Goal: Task Accomplishment & Management: Use online tool/utility

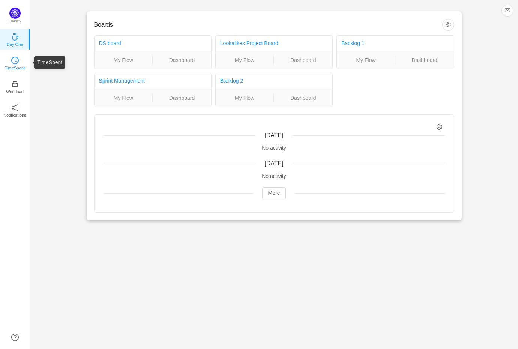
click at [7, 66] on p "TimeSpent" at bounding box center [15, 67] width 20 height 7
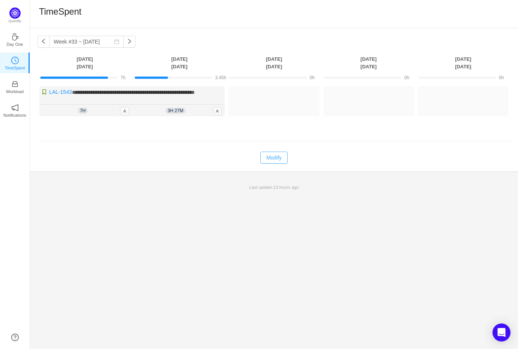
click at [277, 163] on button "Modify" at bounding box center [273, 157] width 27 height 12
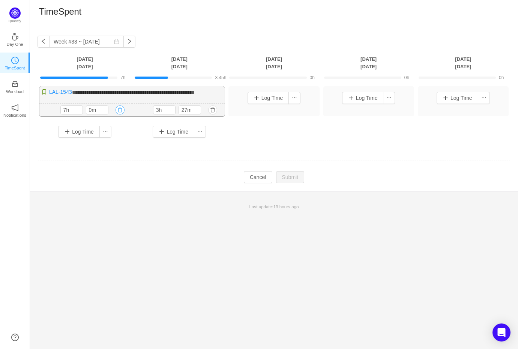
drag, startPoint x: 119, startPoint y: 113, endPoint x: 124, endPoint y: 114, distance: 4.6
click at [120, 113] on button "button" at bounding box center [119, 109] width 9 height 9
click at [232, 146] on button "Yes" at bounding box center [225, 147] width 15 height 9
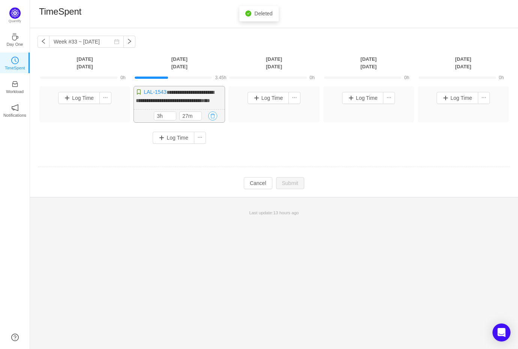
click at [214, 120] on button "button" at bounding box center [212, 115] width 9 height 9
click at [208, 157] on button "Yes" at bounding box center [200, 155] width 15 height 9
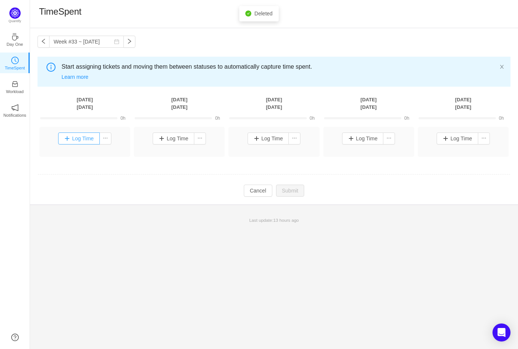
click at [76, 139] on button "Log Time" at bounding box center [79, 138] width 42 height 12
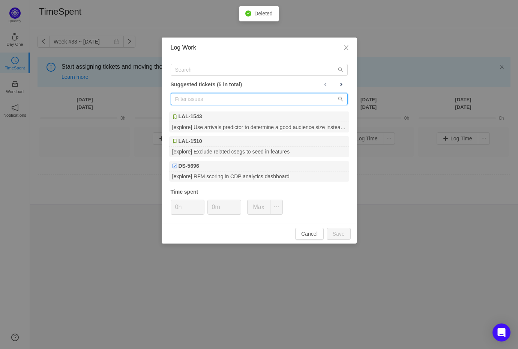
click at [220, 97] on input "text" at bounding box center [259, 99] width 177 height 12
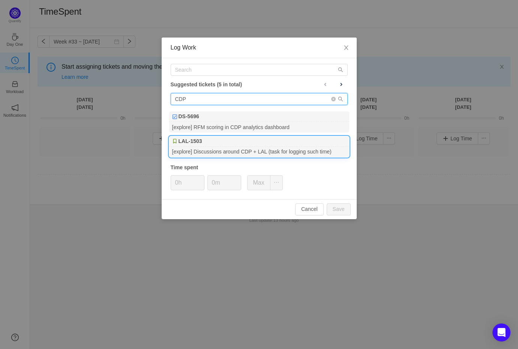
type input "CDP"
click at [213, 147] on div "LAL-1503" at bounding box center [259, 141] width 180 height 10
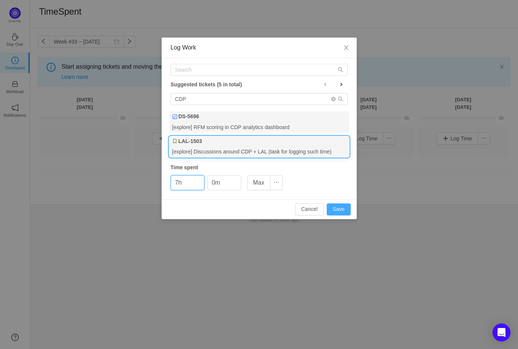
type input "7h"
click at [335, 211] on button "Save" at bounding box center [338, 209] width 24 height 12
type input "0h"
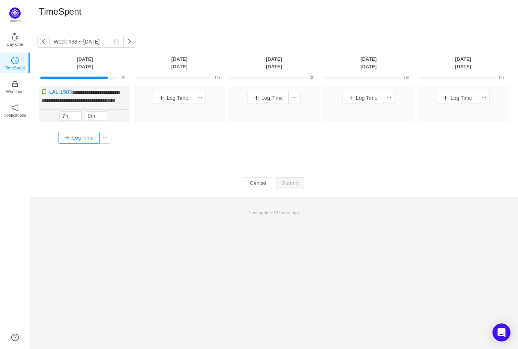
click at [80, 144] on button "Log Time" at bounding box center [79, 138] width 42 height 12
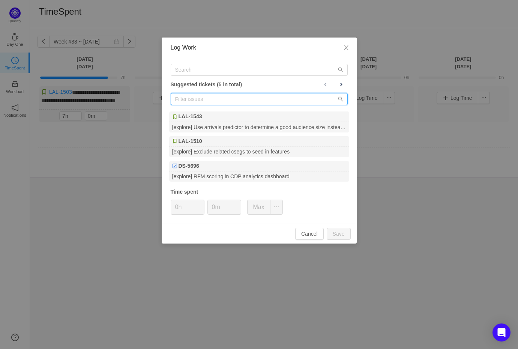
click at [188, 99] on input "text" at bounding box center [259, 99] width 177 height 12
type input "r"
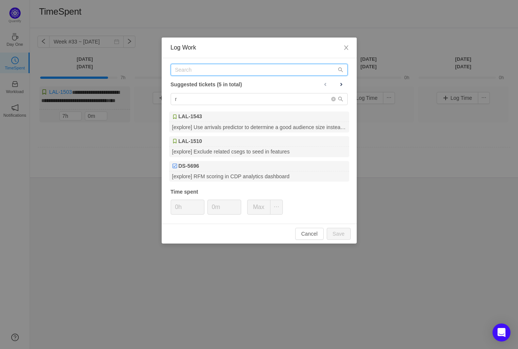
click at [185, 67] on input "text" at bounding box center [259, 70] width 177 height 12
type input "resume"
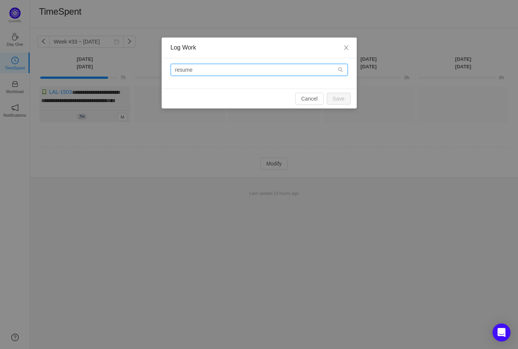
drag, startPoint x: 197, startPoint y: 72, endPoint x: 157, endPoint y: 67, distance: 40.0
click at [157, 67] on div "Log Work resume Cancel Save" at bounding box center [259, 174] width 518 height 349
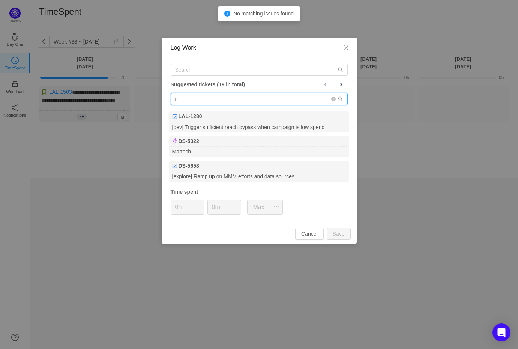
drag, startPoint x: 199, startPoint y: 98, endPoint x: 168, endPoint y: 86, distance: 33.0
click at [156, 94] on div "Log Work Suggested tickets (19 in total) r LAL-1280 [dev] Trigger sufficient re…" at bounding box center [259, 174] width 518 height 349
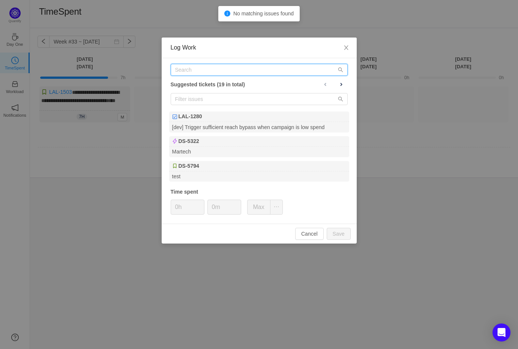
click at [185, 69] on input "text" at bounding box center [259, 70] width 177 height 12
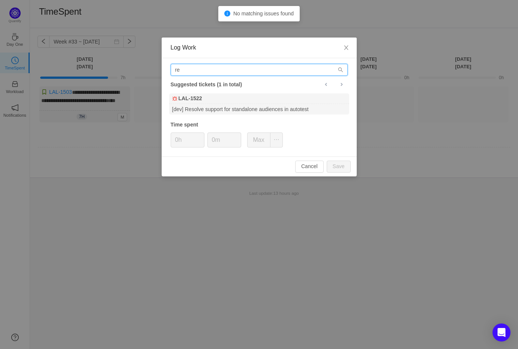
type input "r"
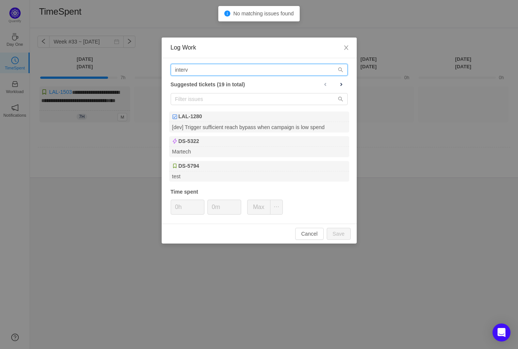
type input "intervi"
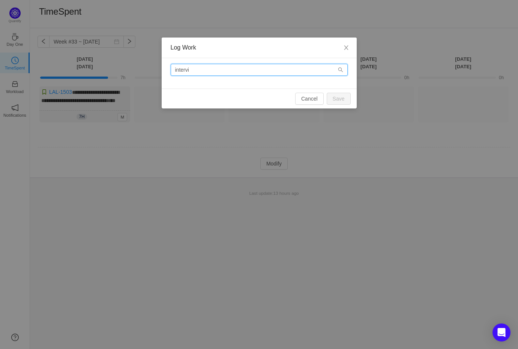
drag, startPoint x: 201, startPoint y: 71, endPoint x: 120, endPoint y: 66, distance: 80.7
click at [120, 66] on div "Log Work intervi Cancel Save" at bounding box center [259, 174] width 518 height 349
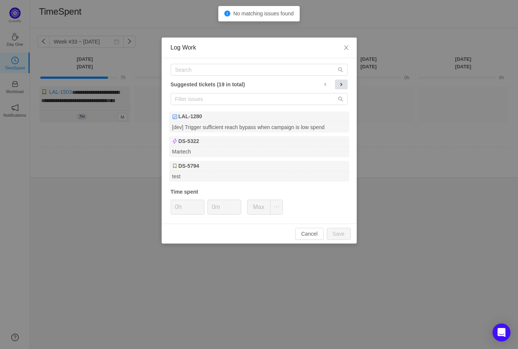
click at [341, 85] on span at bounding box center [341, 84] width 6 height 6
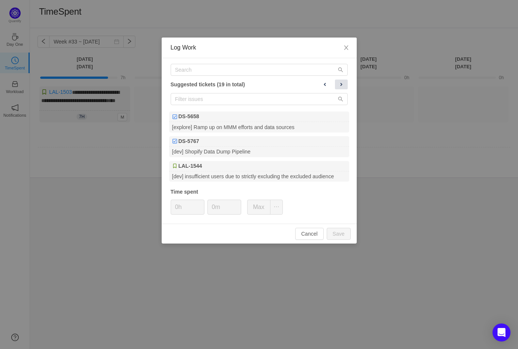
click at [341, 84] on span at bounding box center [341, 84] width 6 height 6
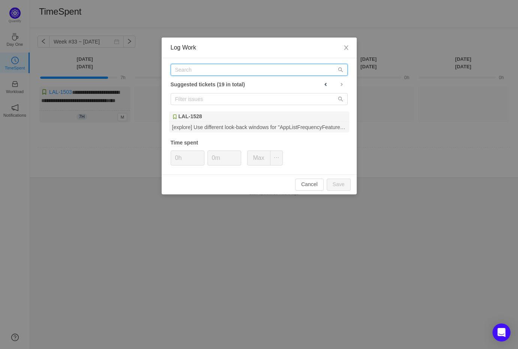
click at [223, 68] on input "text" at bounding box center [259, 70] width 177 height 12
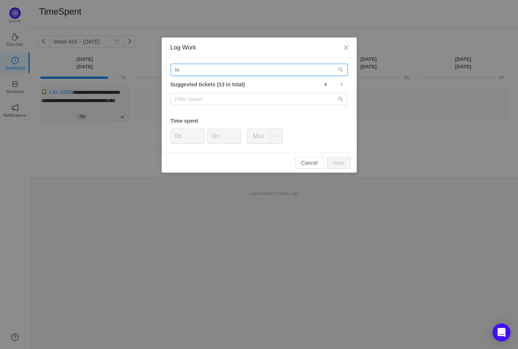
type input "I"
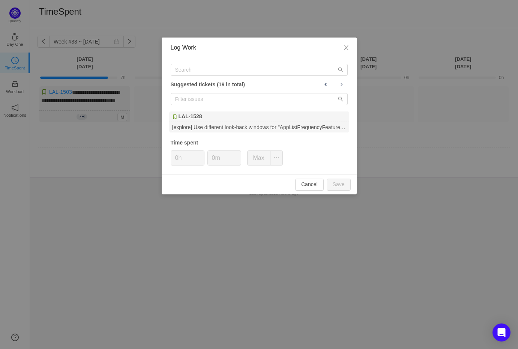
click at [220, 90] on div "Suggested tickets (19 in total) LAL-1528 [explore] Use different look-back wind…" at bounding box center [259, 116] width 195 height 116
click at [218, 94] on input "text" at bounding box center [259, 99] width 177 height 12
type input "Inter"
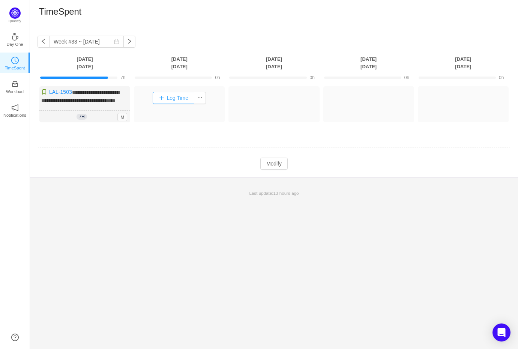
click at [171, 99] on button "Log Time" at bounding box center [174, 98] width 42 height 12
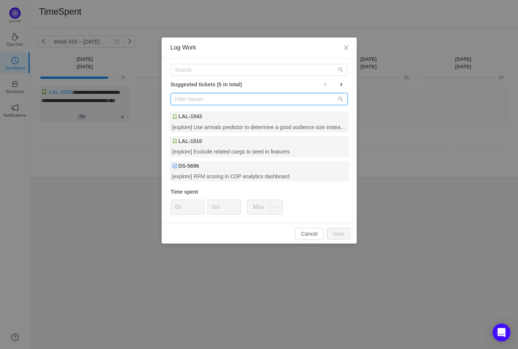
click at [197, 103] on input "text" at bounding box center [259, 99] width 177 height 12
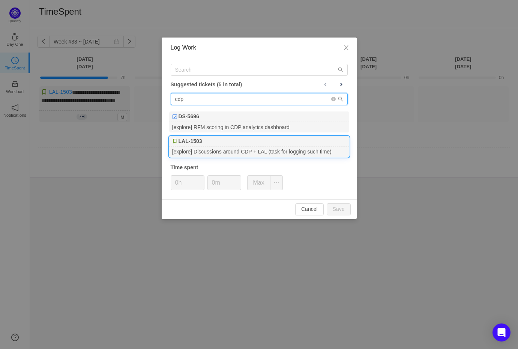
type input "cdp"
click at [226, 147] on div "LAL-1503" at bounding box center [259, 141] width 180 height 10
type input "6h"
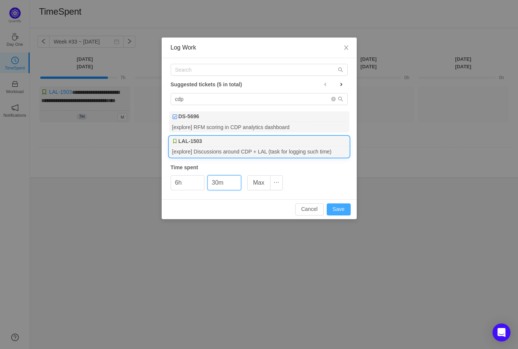
type input "30m"
click at [340, 214] on button "Save" at bounding box center [338, 209] width 24 height 12
type input "0h"
type input "0m"
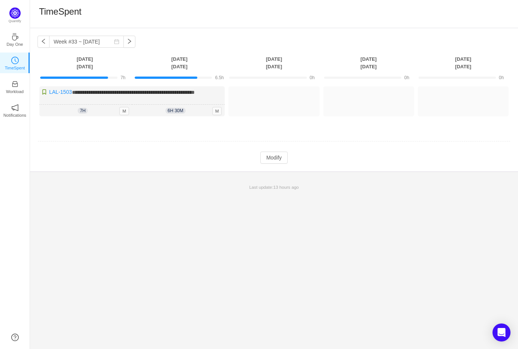
click at [212, 239] on div "**********" at bounding box center [274, 188] width 488 height 320
